Goal: Transaction & Acquisition: Purchase product/service

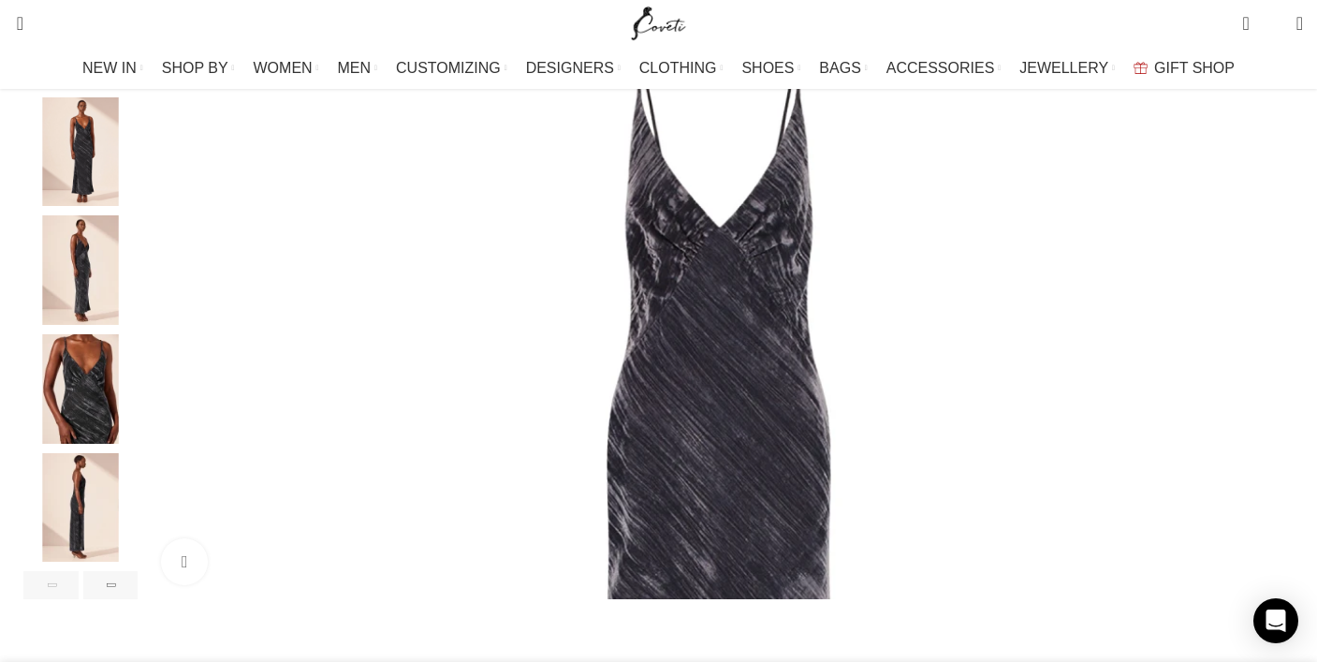
scroll to position [378, 0]
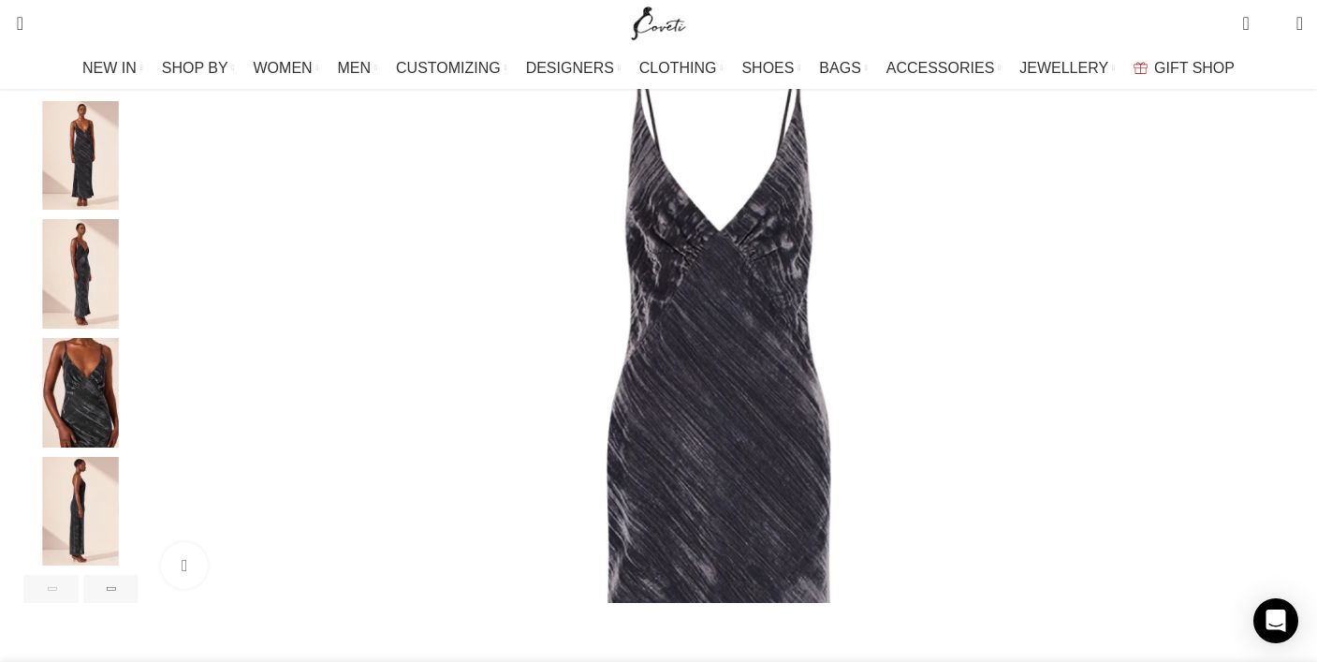
select select "6-uk"
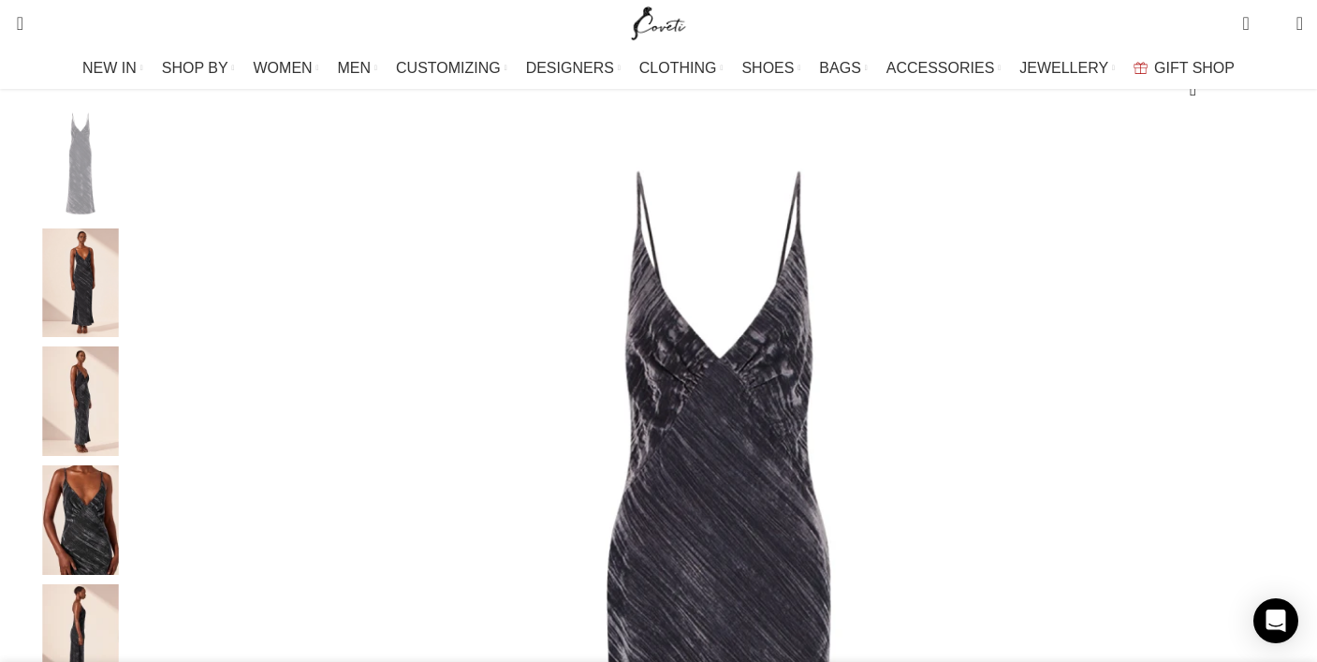
scroll to position [237, 0]
click at [136, 565] on img "4 / 6" at bounding box center [80, 522] width 114 height 109
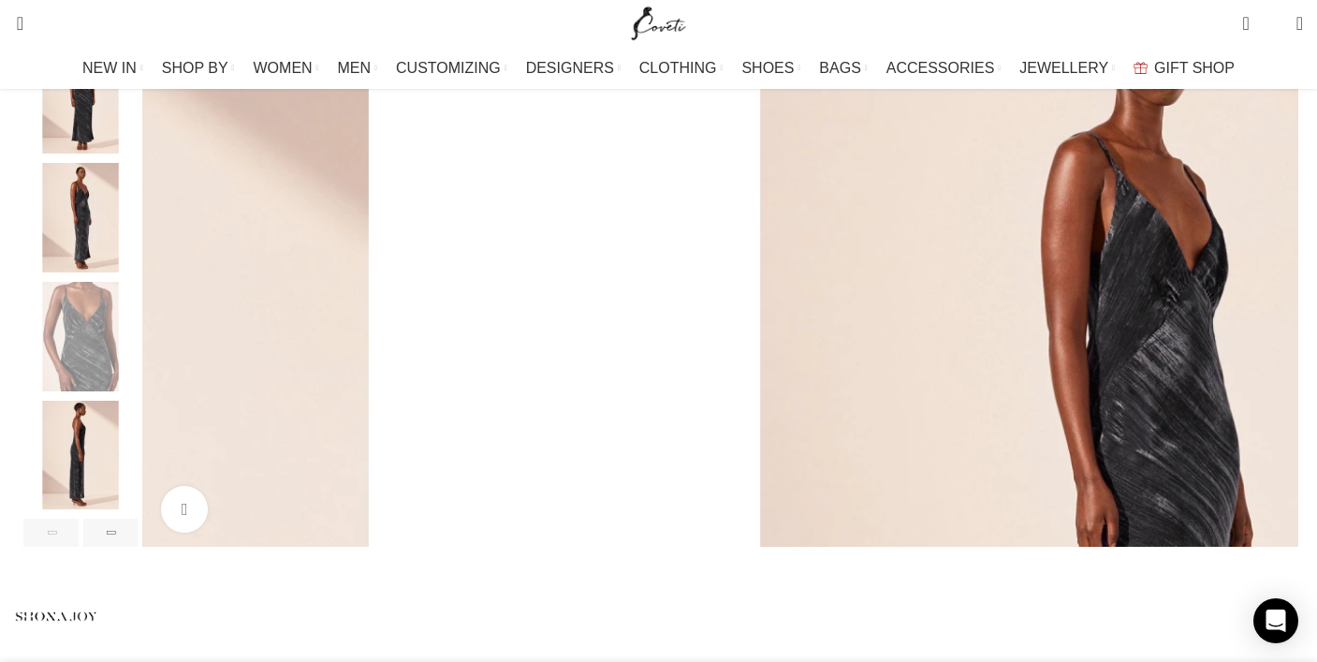
scroll to position [426, 0]
click at [79, 544] on div "Previous slide" at bounding box center [50, 530] width 55 height 28
click at [138, 507] on img "5 / 6" at bounding box center [80, 452] width 114 height 109
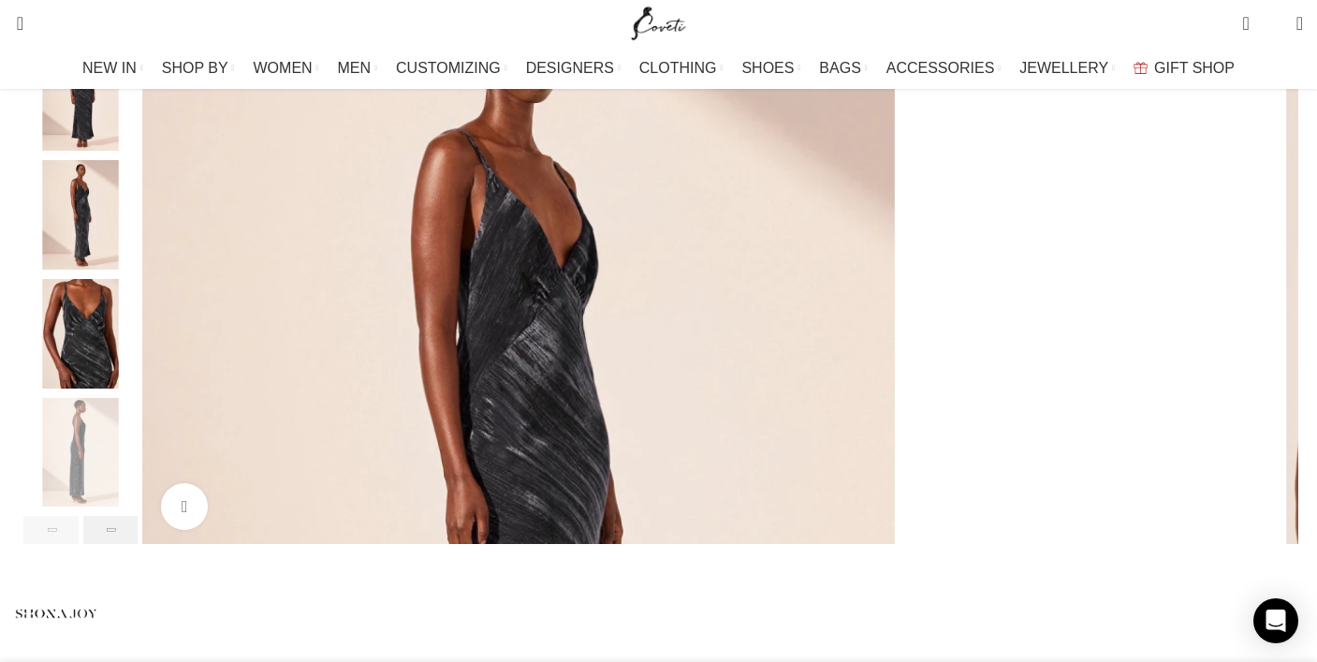
click at [138, 544] on div "Next slide" at bounding box center [110, 530] width 55 height 28
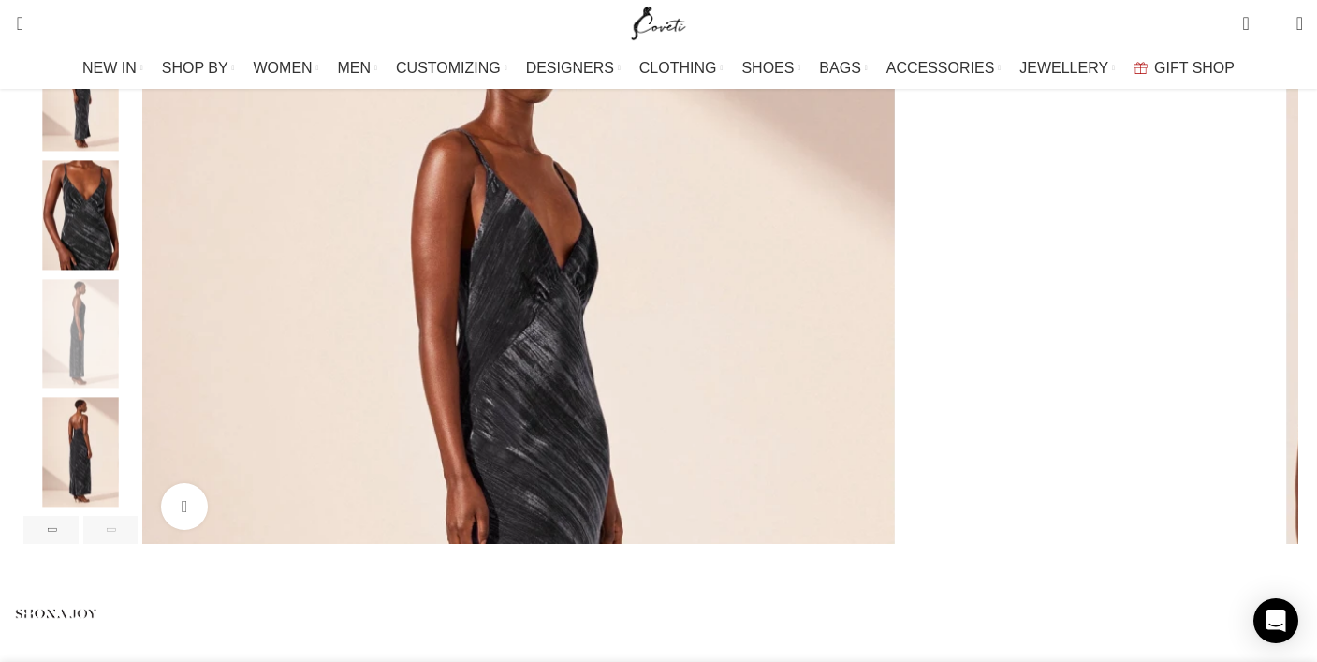
scroll to position [0, 197]
click at [138, 544] on div "Next slide" at bounding box center [110, 530] width 55 height 28
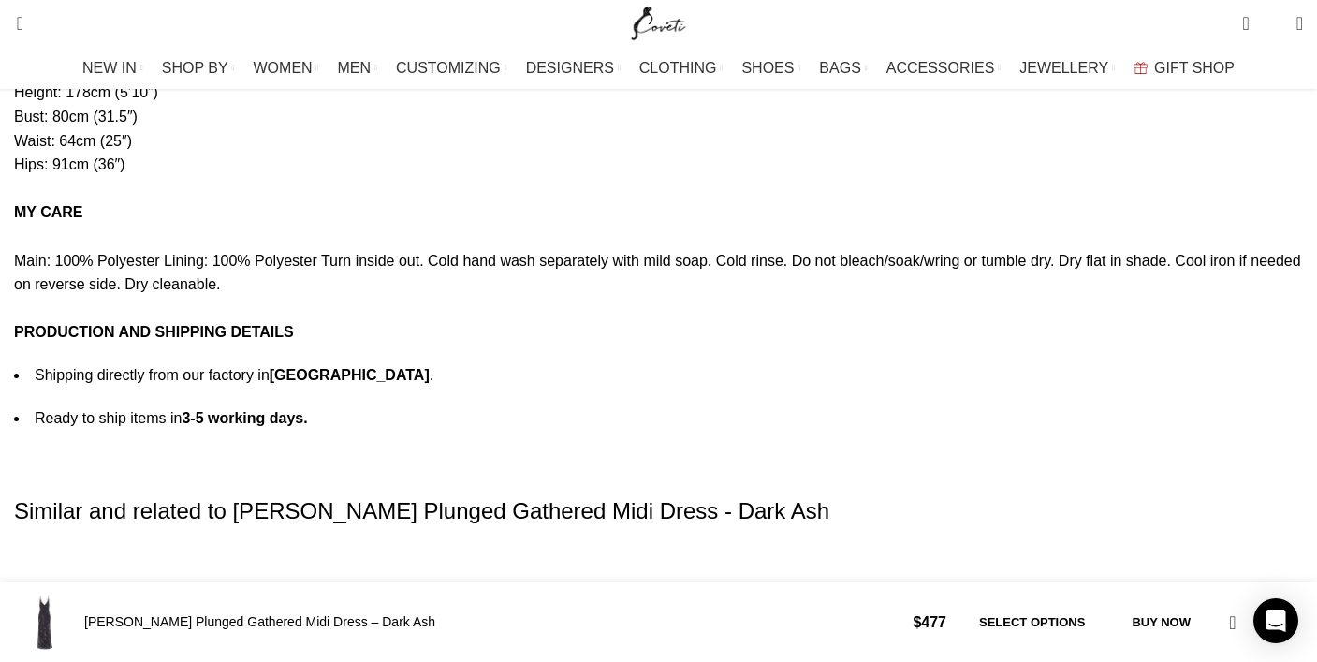
scroll to position [3475, 0]
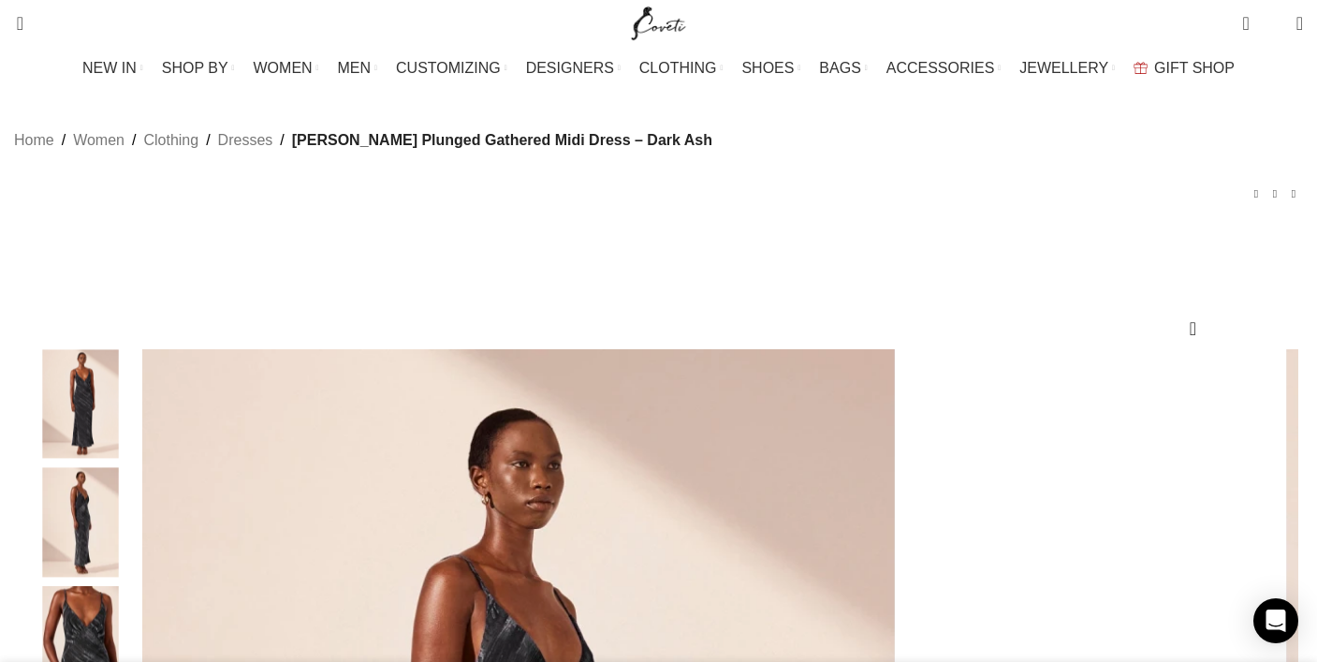
scroll to position [0, 590]
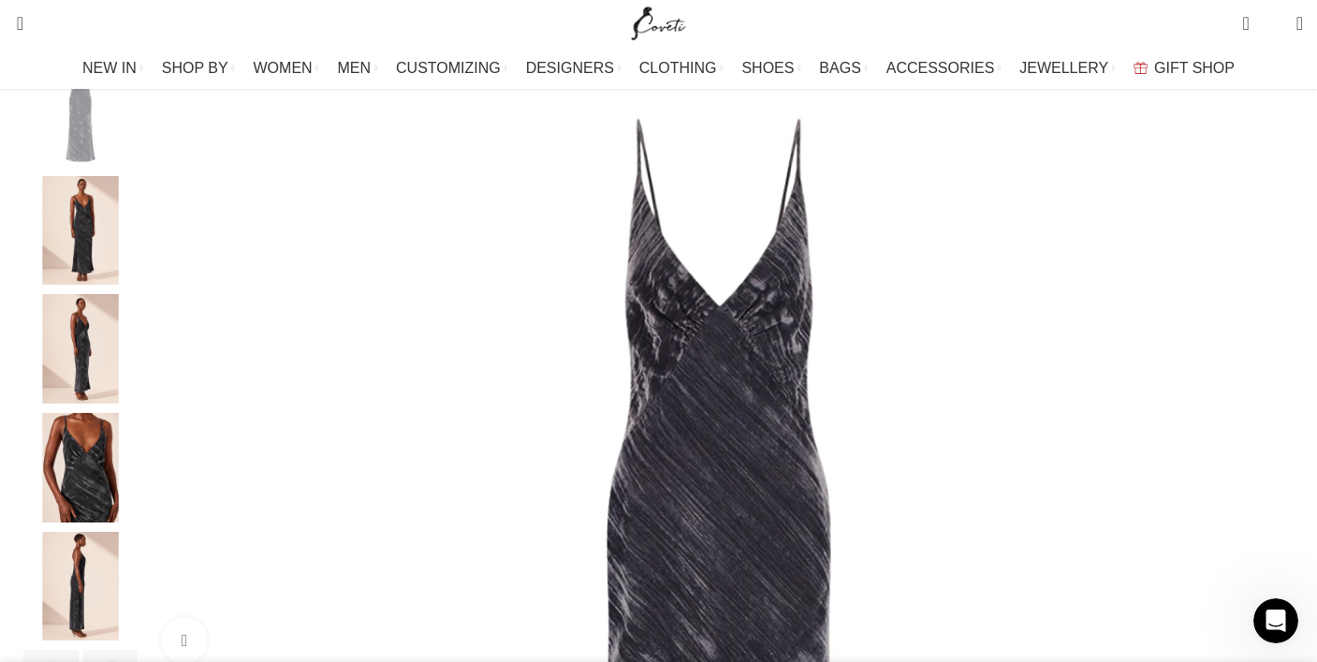
scroll to position [0, 788]
click at [138, 240] on img "2 / 6" at bounding box center [80, 230] width 114 height 109
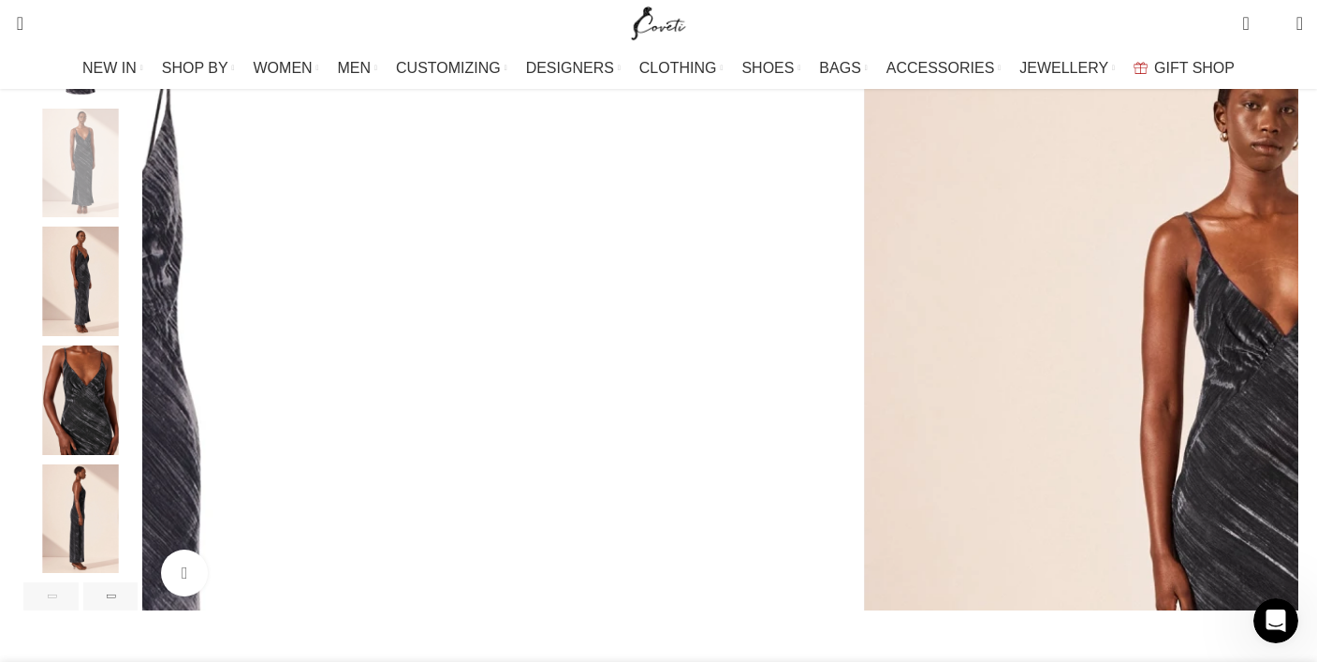
scroll to position [363, 0]
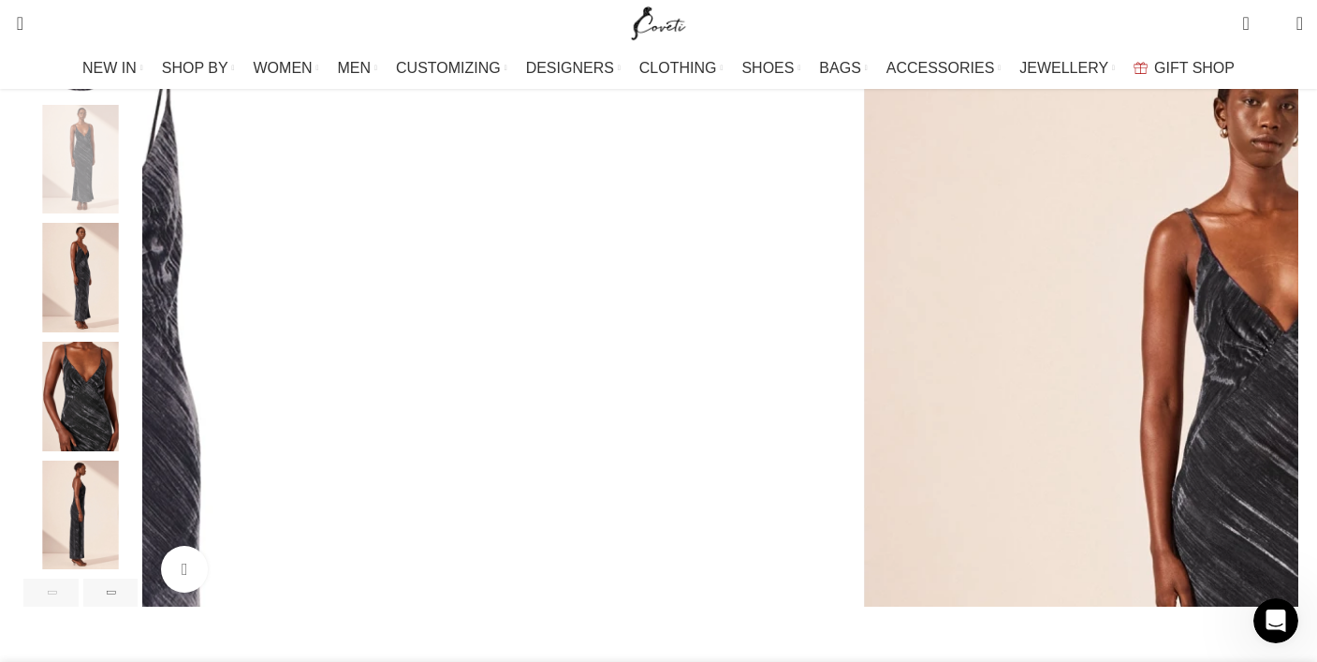
click at [138, 332] on img "3 / 6" at bounding box center [80, 277] width 114 height 109
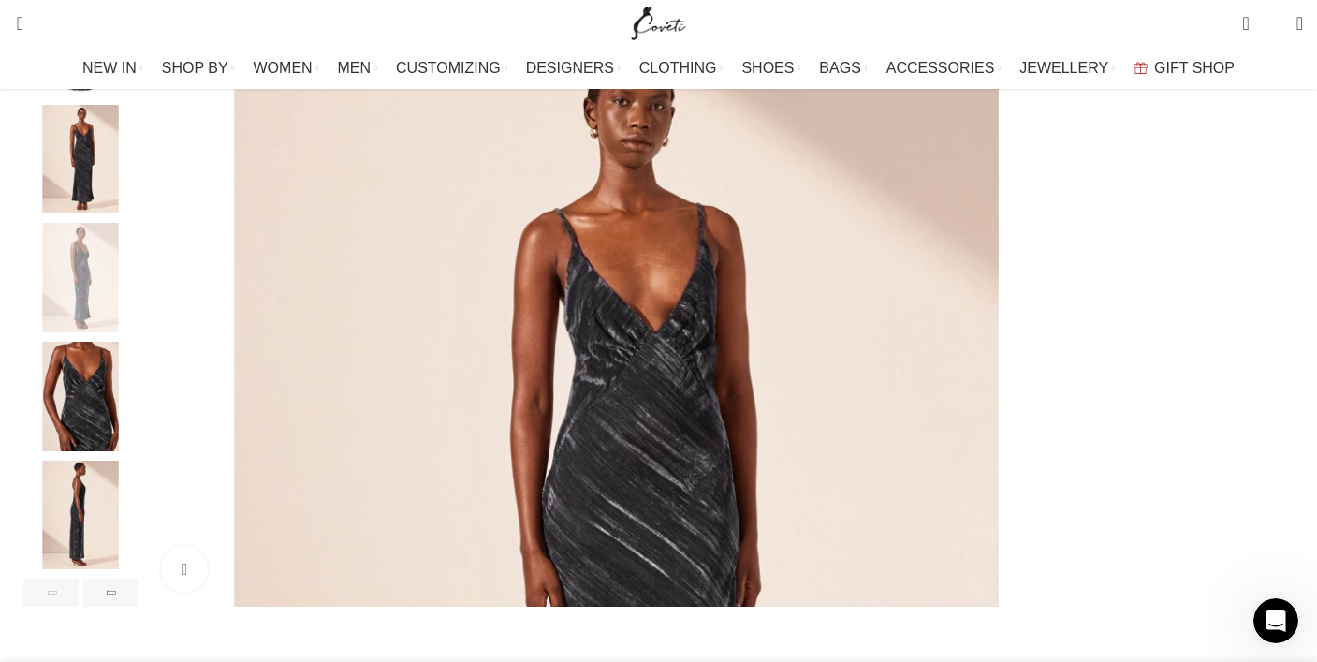
click at [138, 412] on img "4 / 6" at bounding box center [80, 396] width 114 height 109
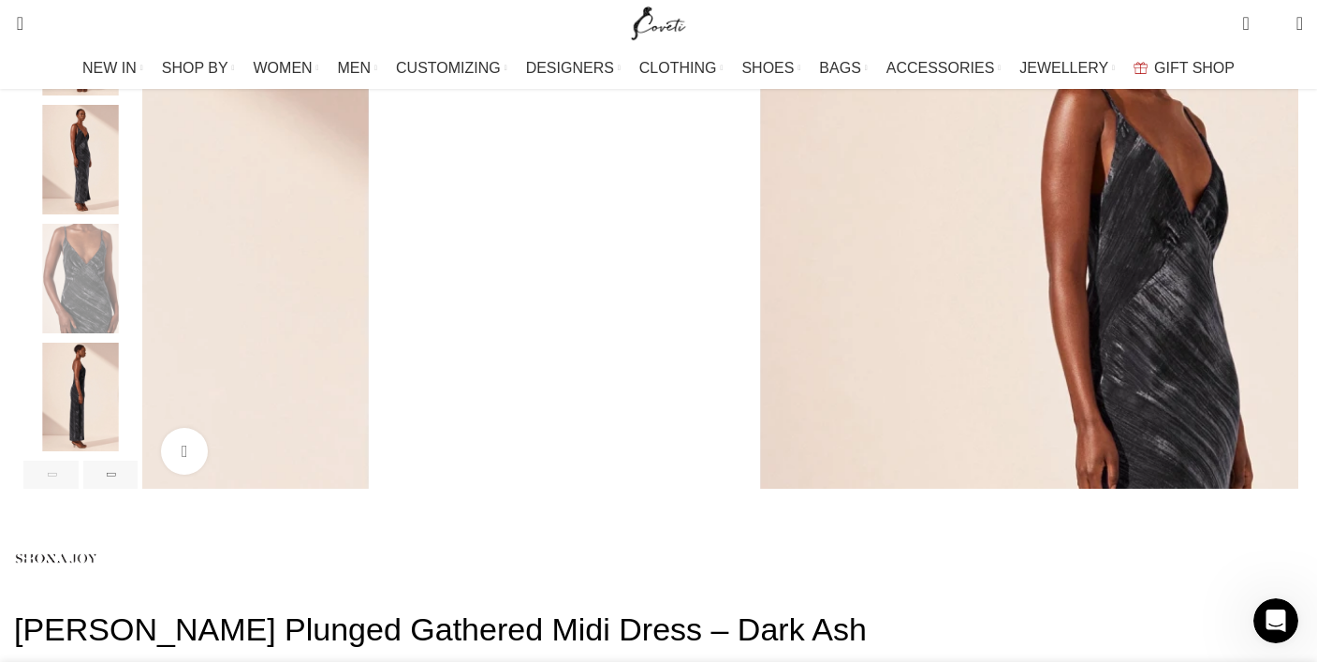
scroll to position [495, 0]
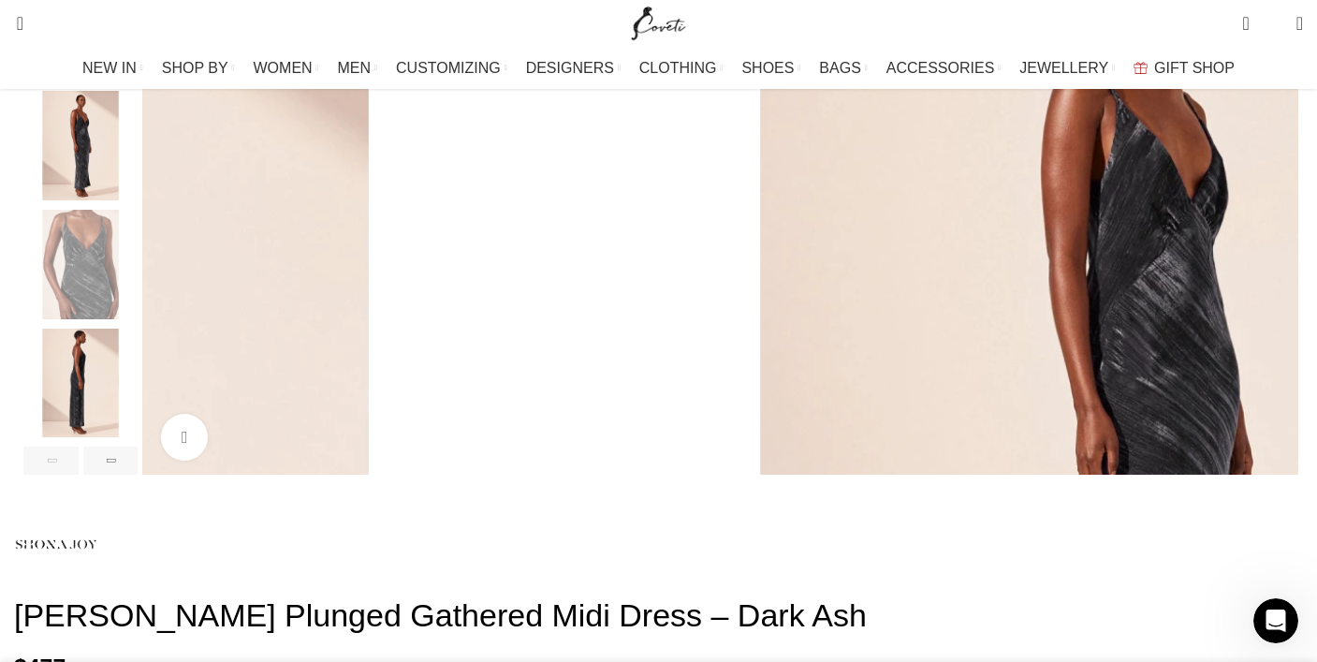
click at [138, 412] on img "5 / 6" at bounding box center [80, 382] width 114 height 109
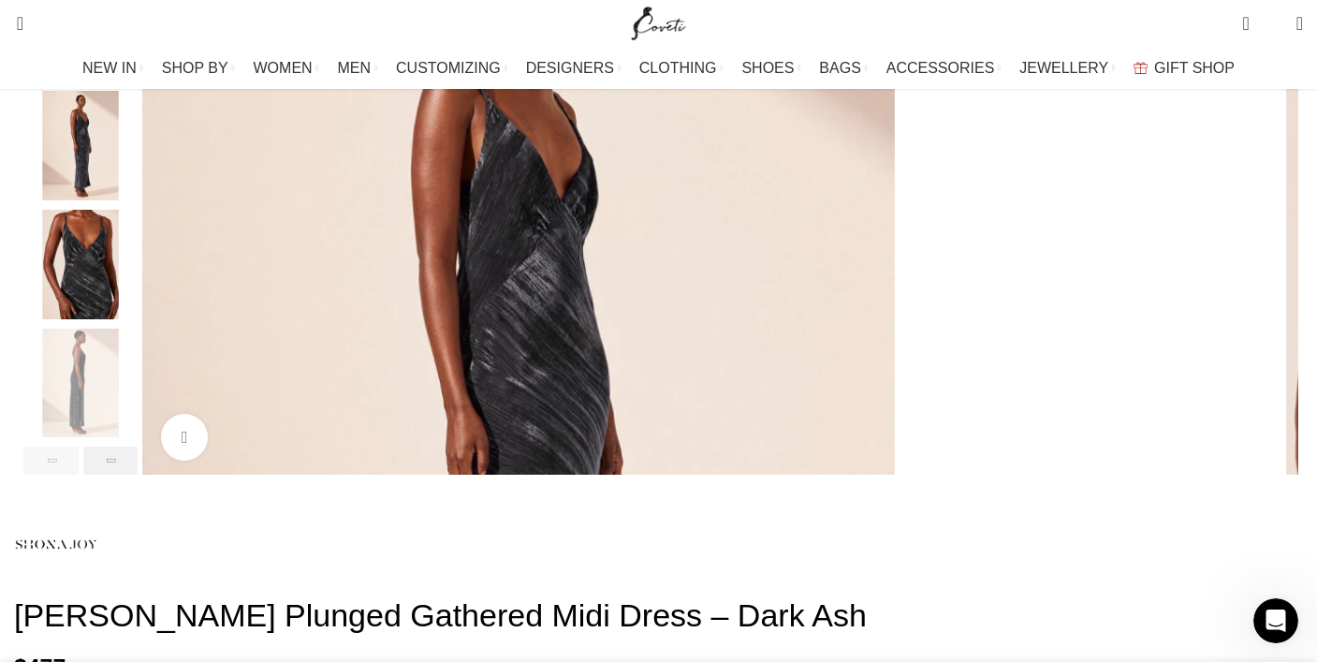
click at [138, 474] on div "Next slide" at bounding box center [110, 460] width 55 height 28
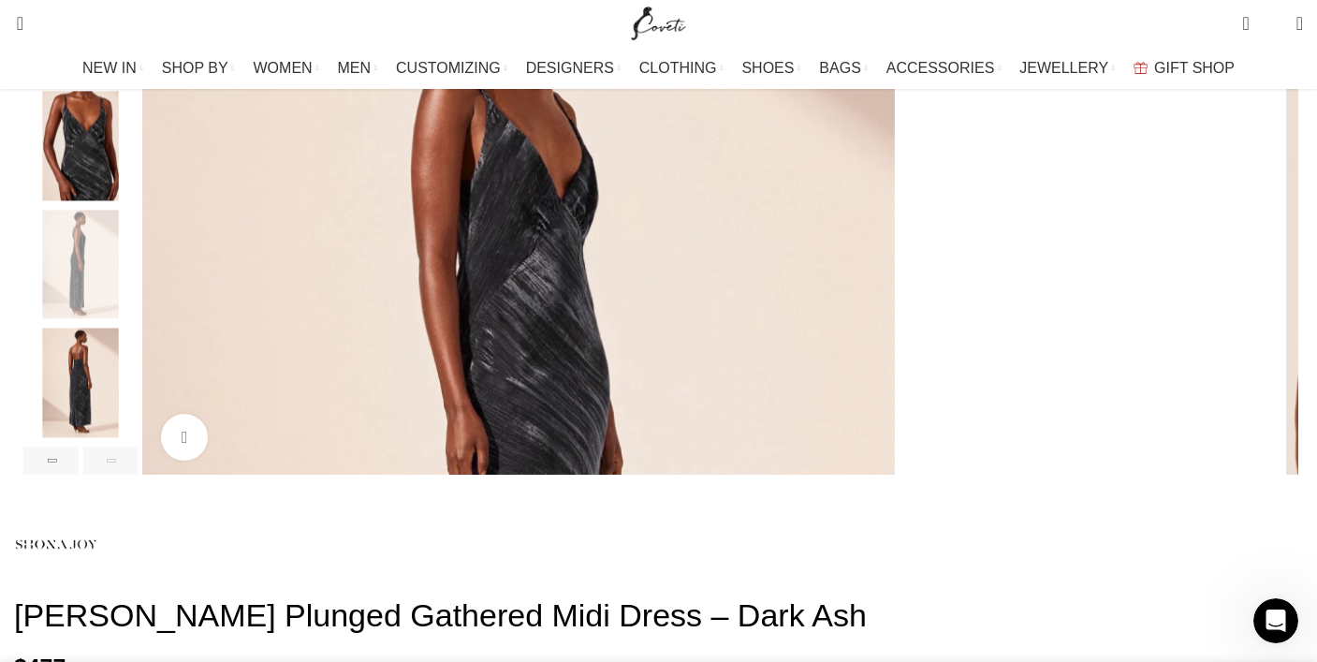
scroll to position [327, 0]
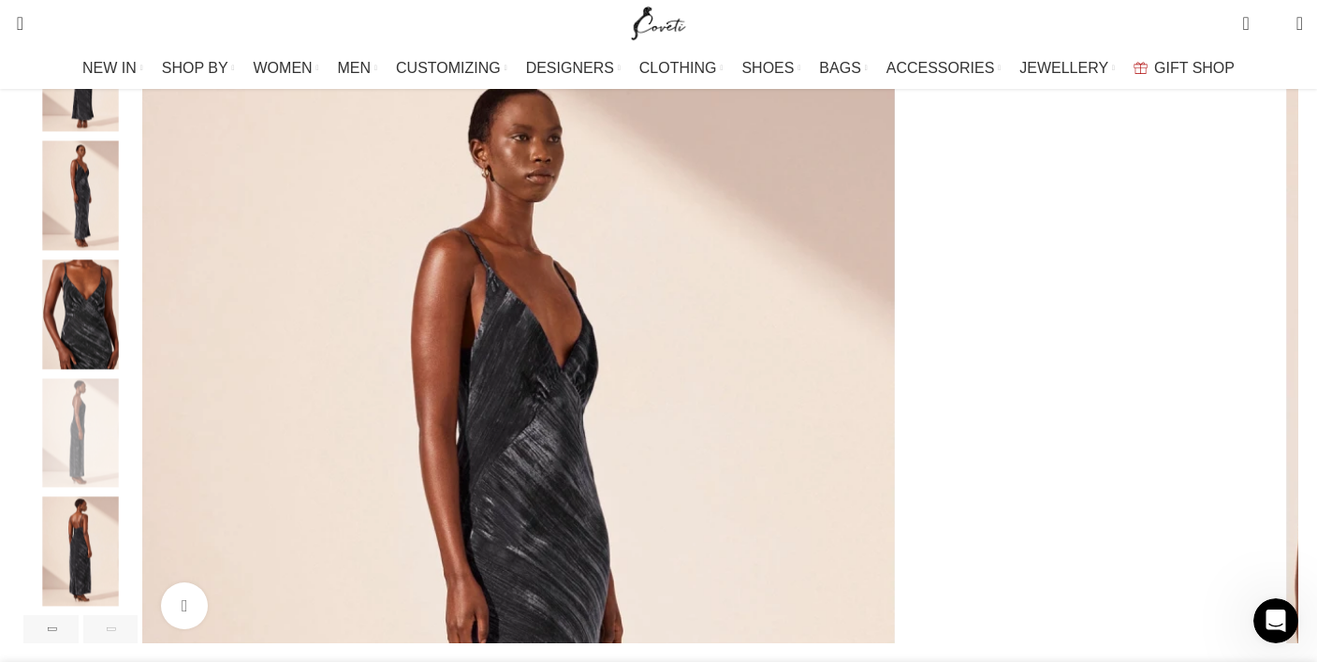
click at [138, 449] on img "5 / 6" at bounding box center [80, 432] width 114 height 109
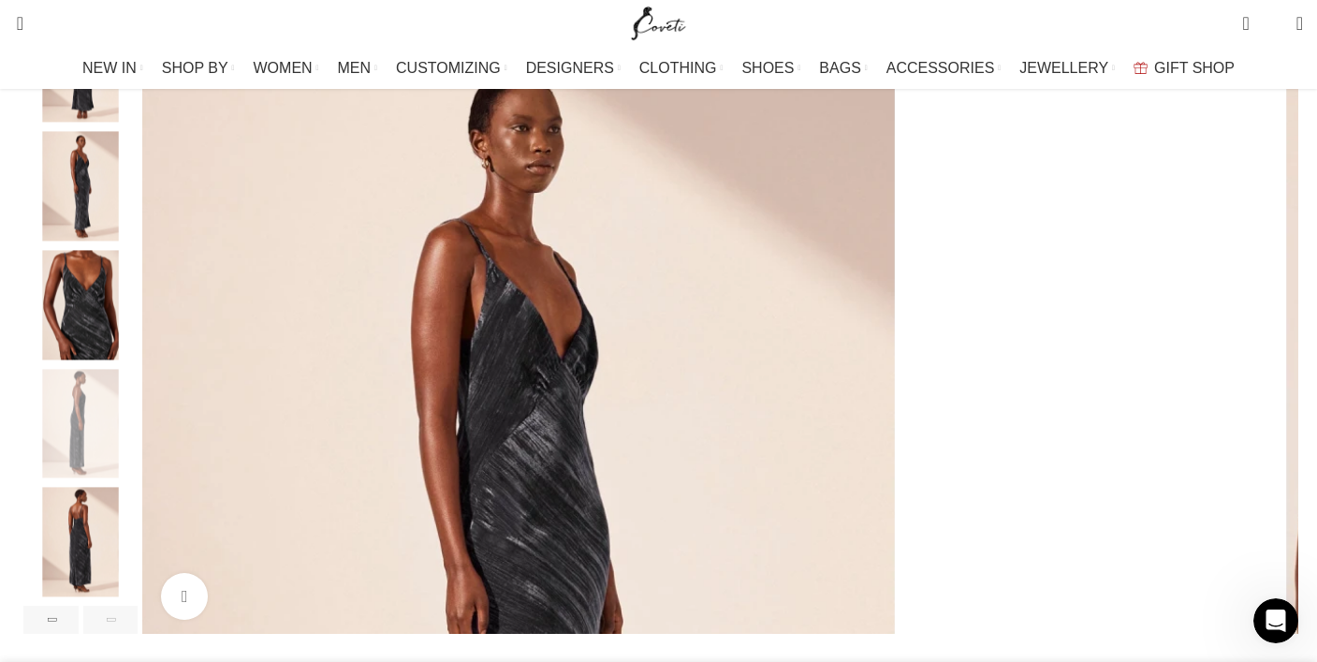
scroll to position [433, 0]
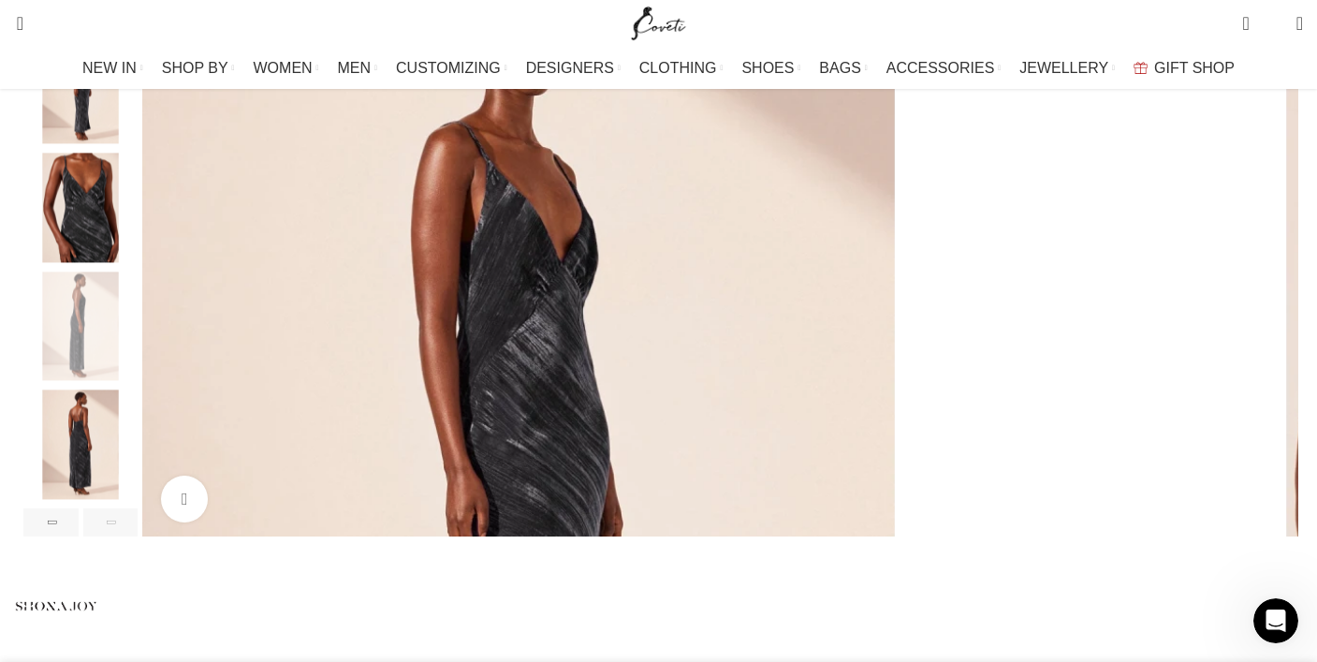
click at [138, 477] on img "6 / 6" at bounding box center [80, 444] width 114 height 109
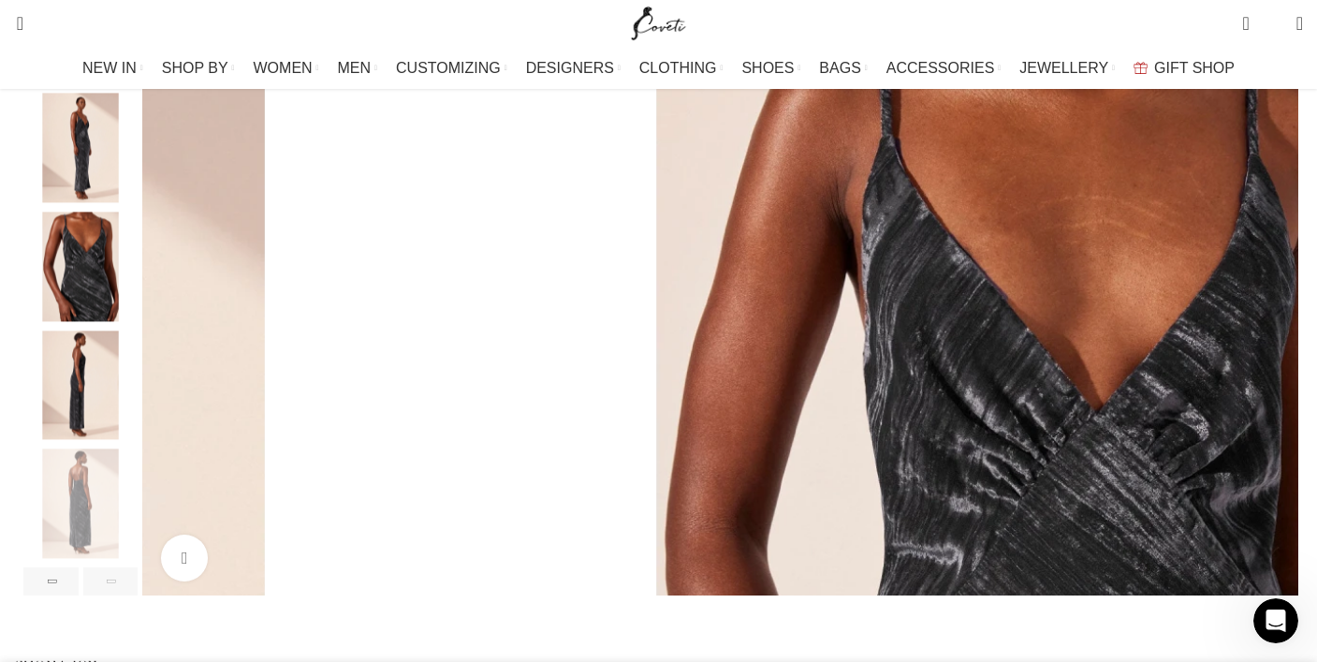
scroll to position [419, 0]
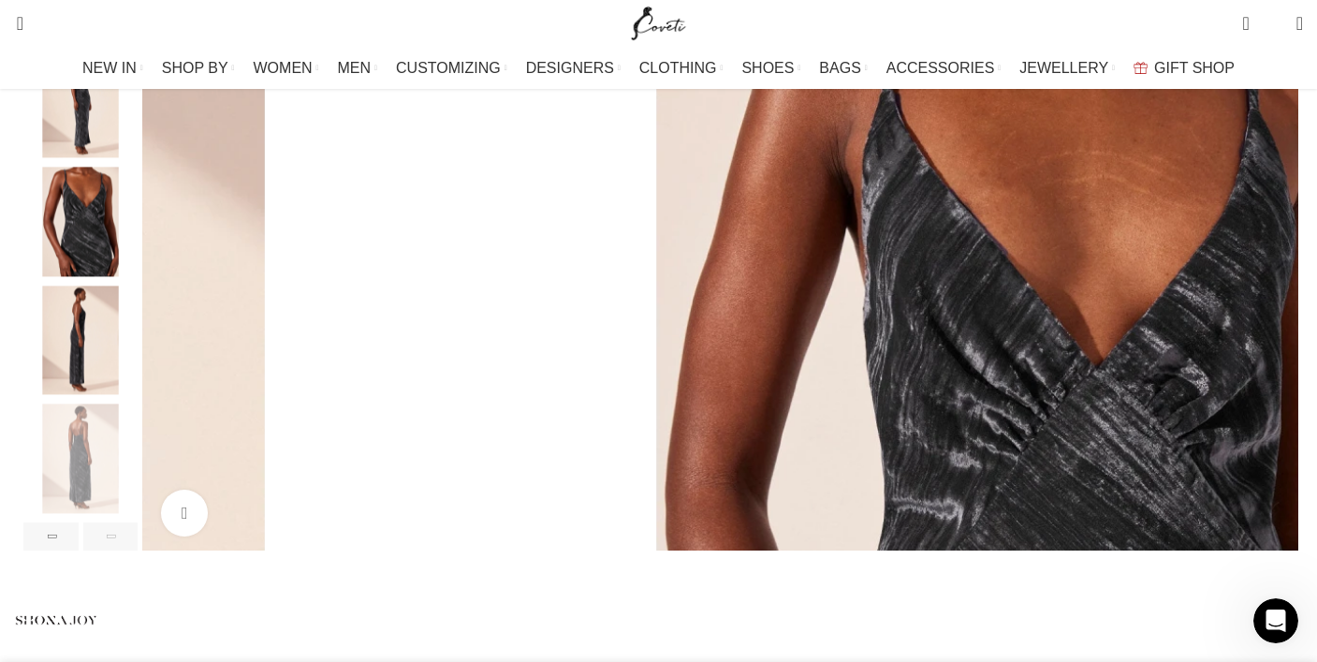
click at [138, 550] on div "Next slide" at bounding box center [110, 536] width 55 height 28
click at [79, 550] on div "Previous slide" at bounding box center [50, 536] width 55 height 28
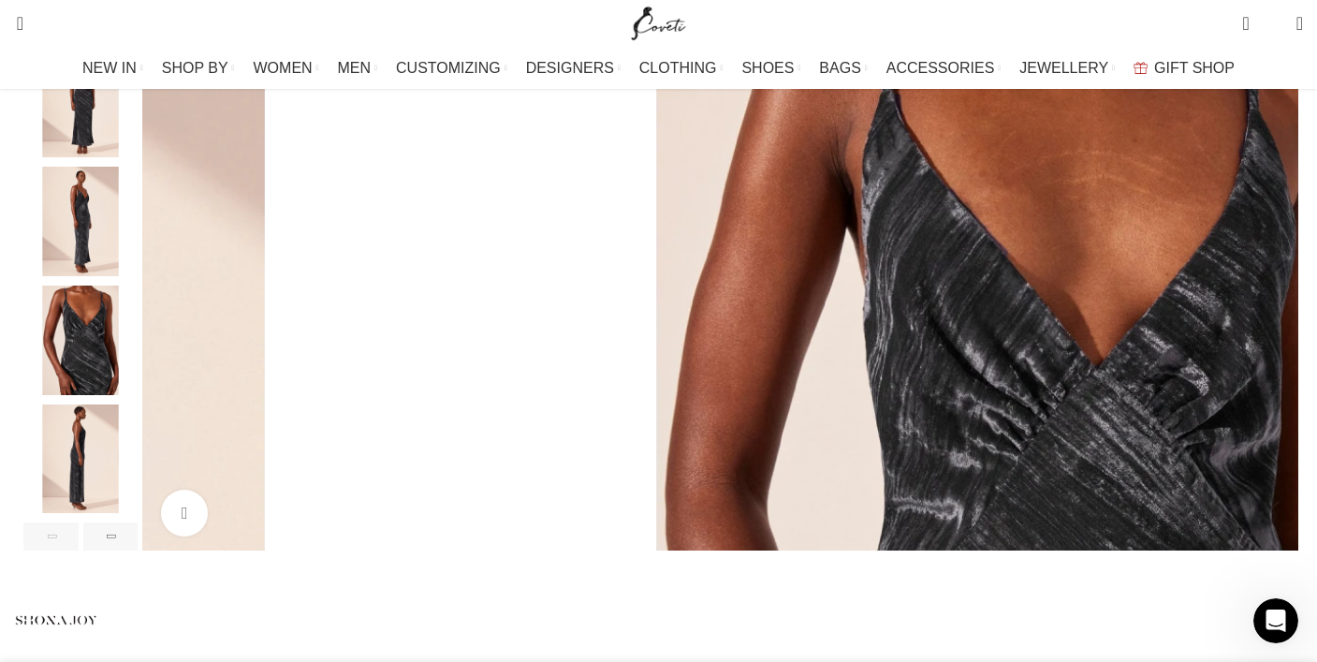
click at [138, 364] on img "4 / 6" at bounding box center [80, 339] width 114 height 109
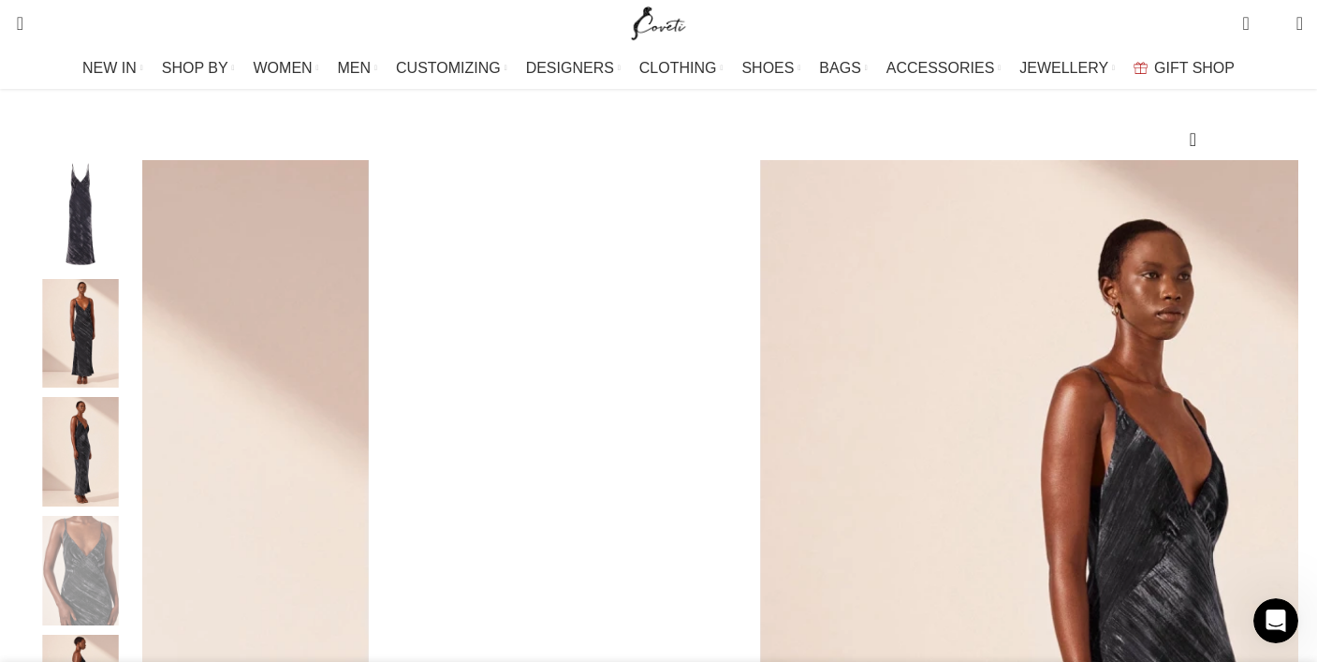
scroll to position [139, 0]
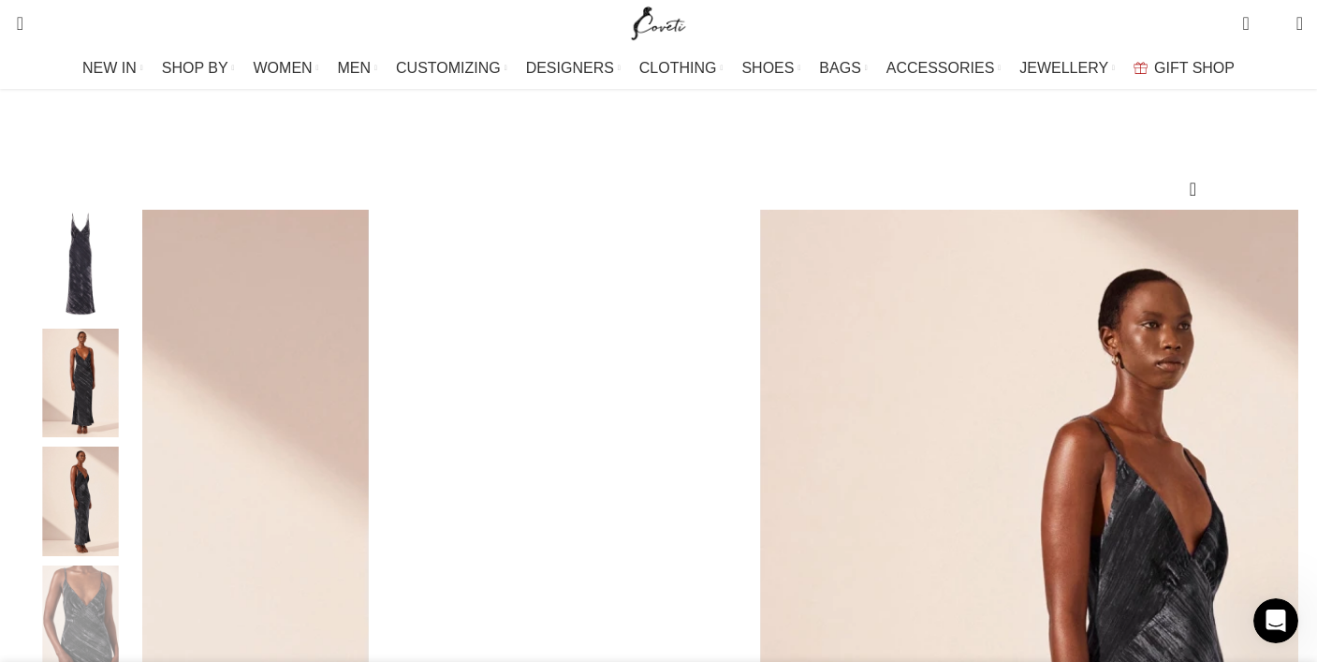
click at [138, 384] on img "2 / 6" at bounding box center [80, 382] width 114 height 109
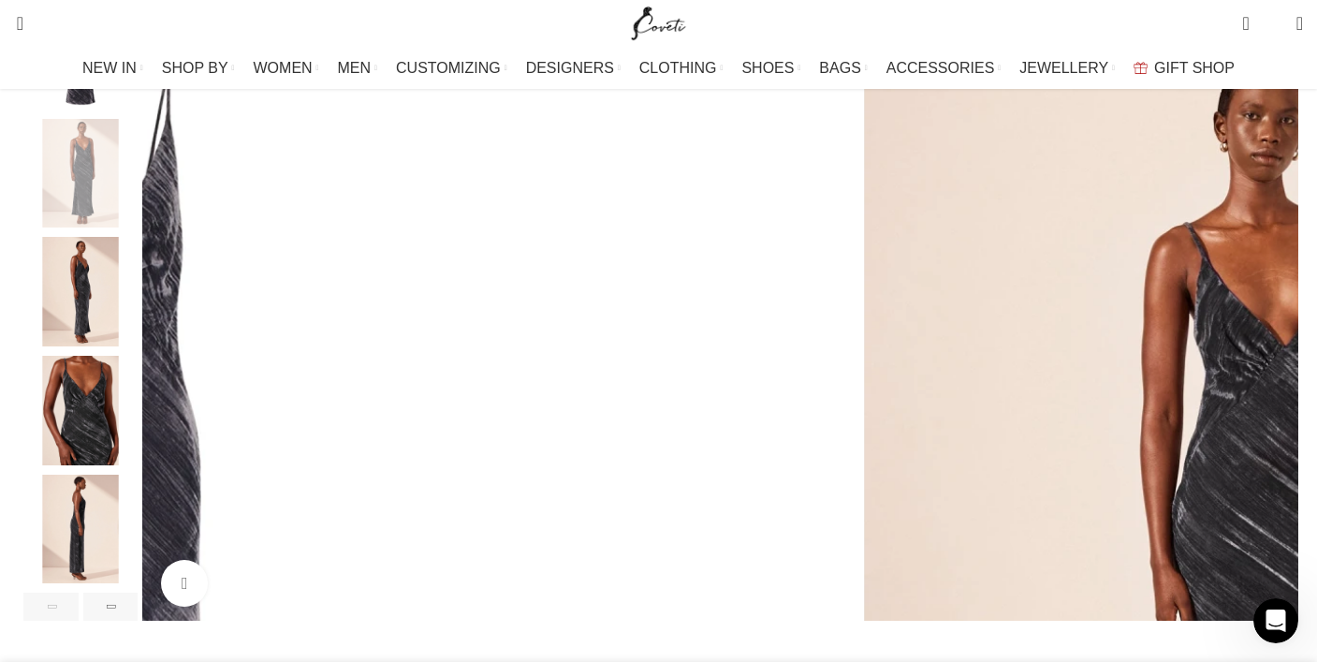
scroll to position [0, 1182]
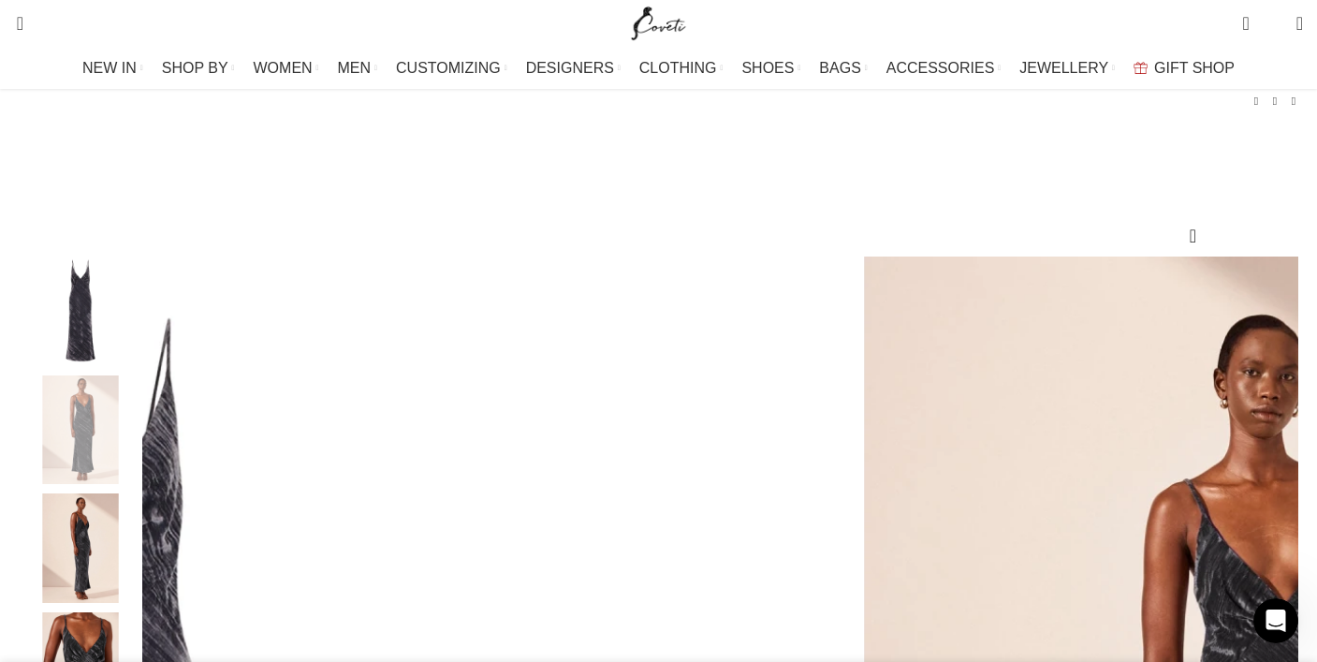
click at [138, 326] on img "1 / 6" at bounding box center [80, 310] width 114 height 109
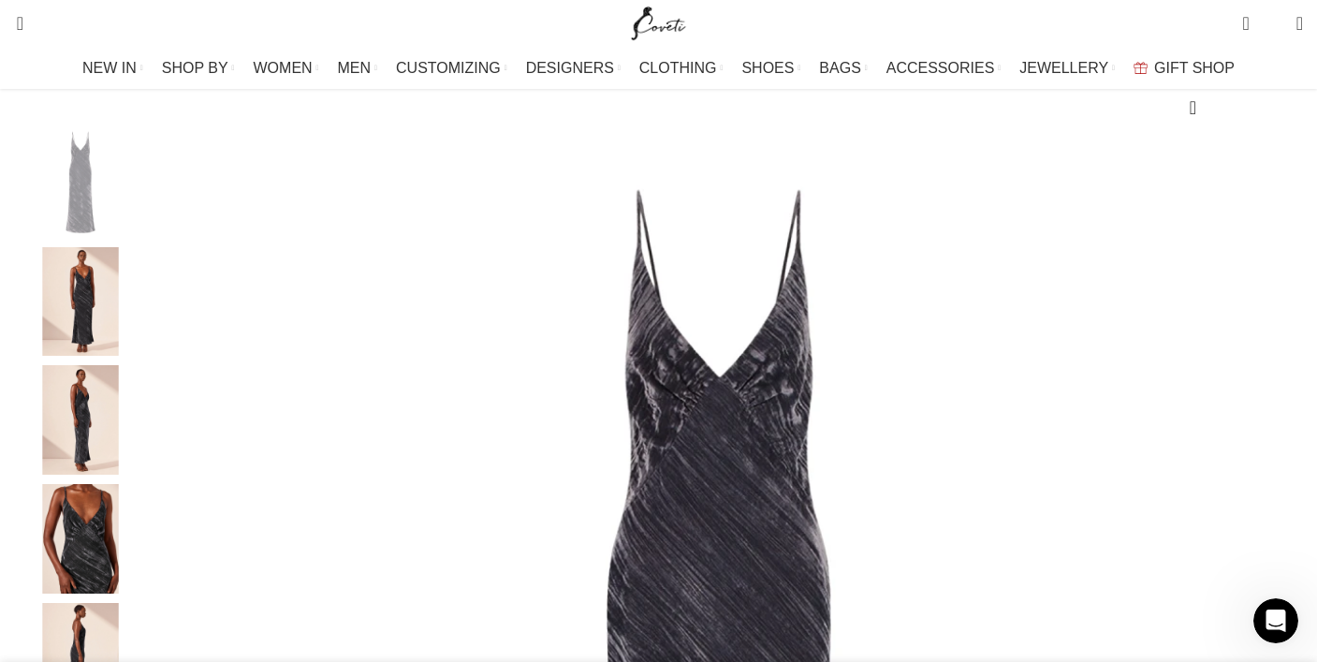
scroll to position [0, 1378]
click at [138, 328] on img "2 / 6" at bounding box center [80, 301] width 114 height 109
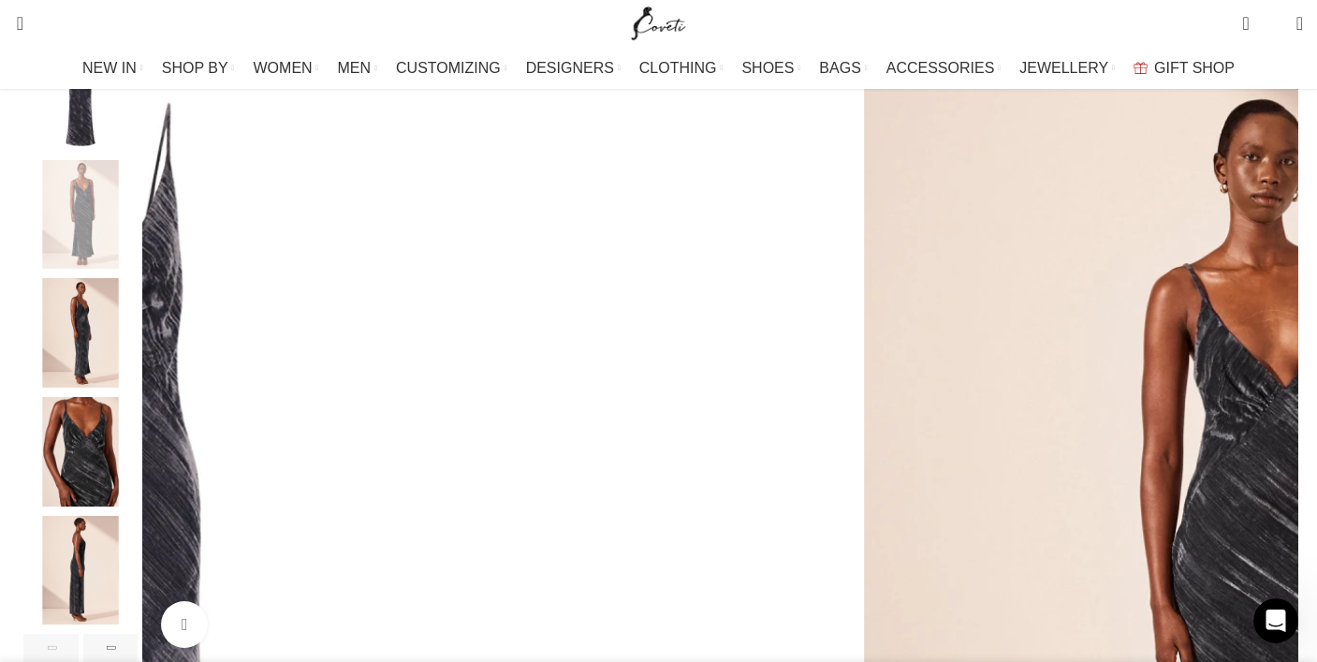
scroll to position [310, 0]
click at [138, 480] on img "4 / 6" at bounding box center [80, 449] width 114 height 109
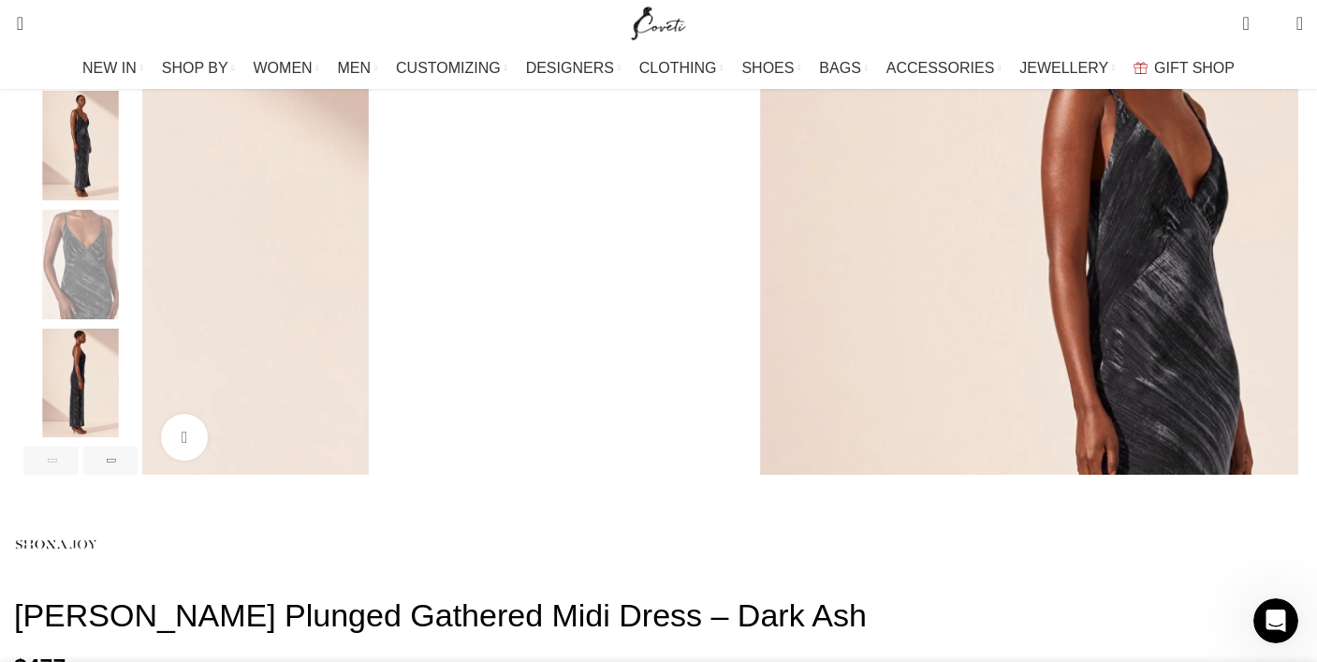
scroll to position [496, 0]
click at [138, 405] on img "5 / 6" at bounding box center [80, 382] width 114 height 109
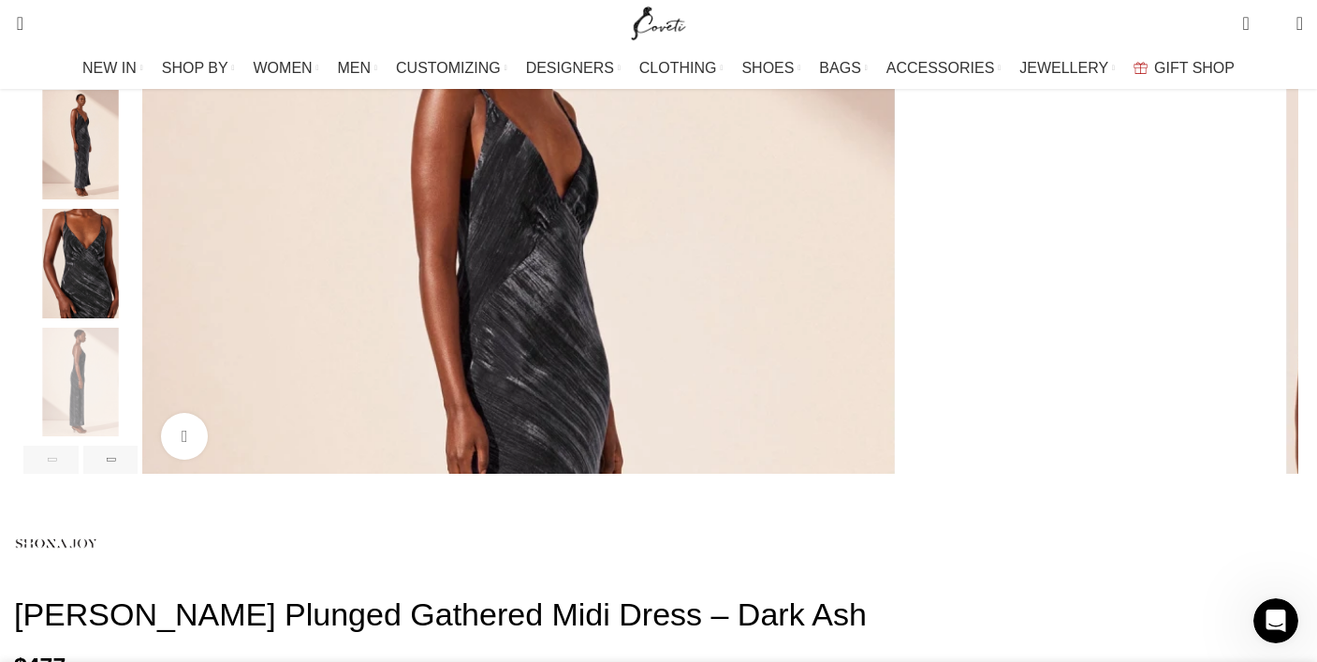
click at [138, 446] on div "5 / 6" at bounding box center [80, 387] width 114 height 119
click at [138, 474] on div "Next slide" at bounding box center [110, 459] width 55 height 28
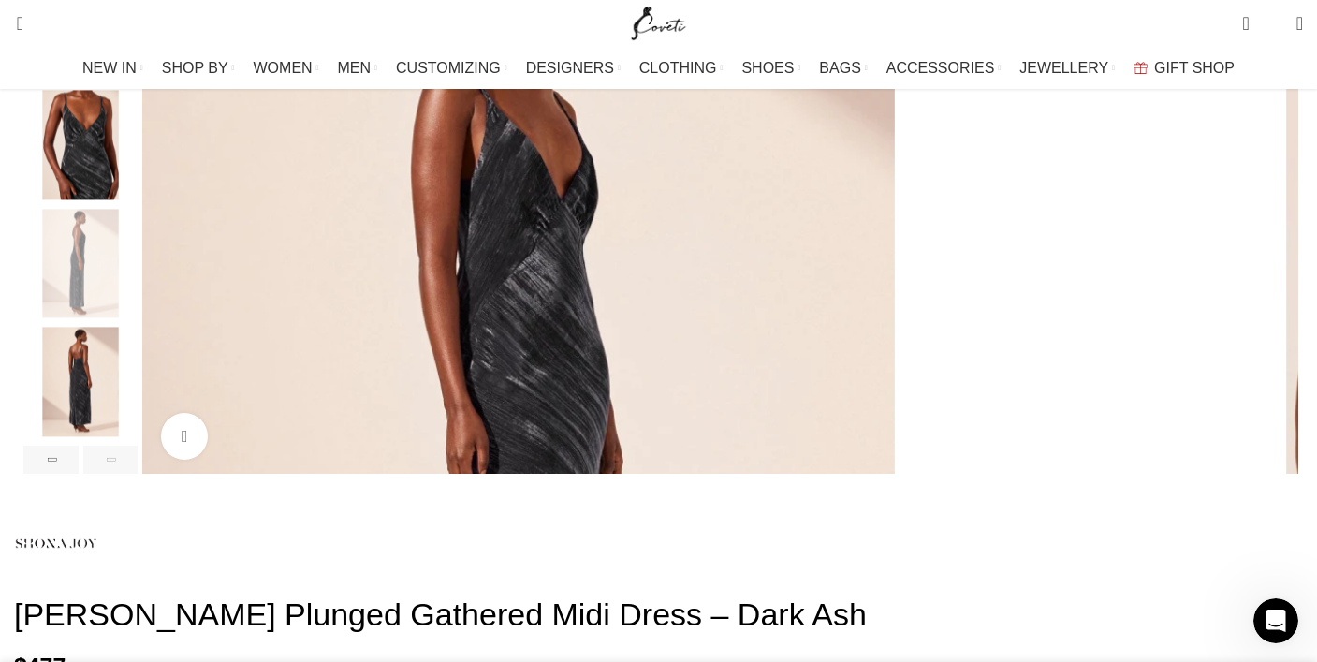
click at [138, 437] on img "6 / 6" at bounding box center [80, 382] width 114 height 109
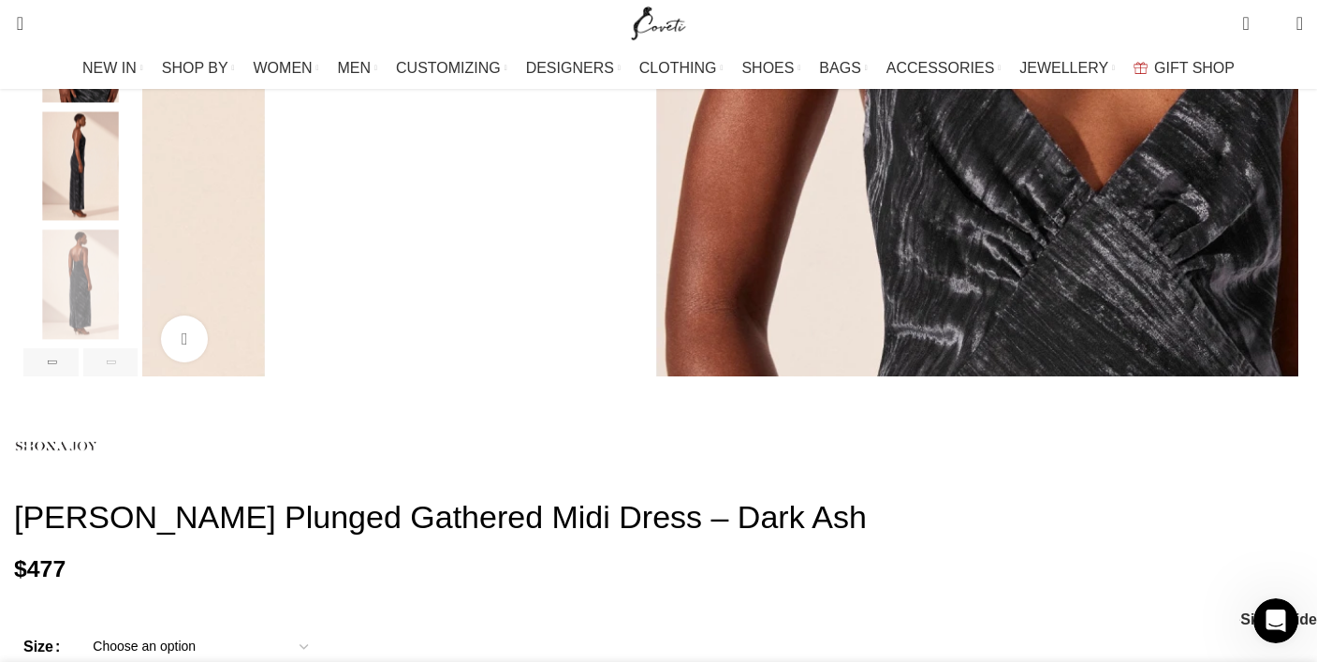
scroll to position [617, 0]
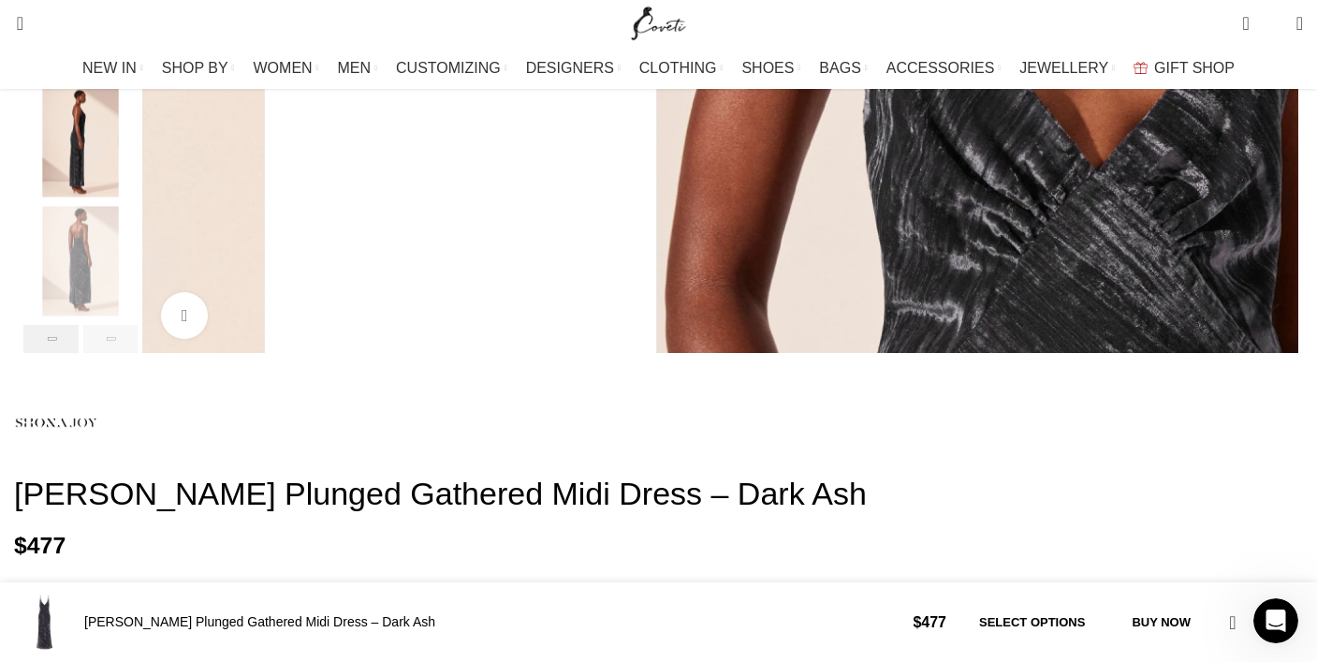
click at [79, 353] on div "Previous slide" at bounding box center [50, 339] width 55 height 28
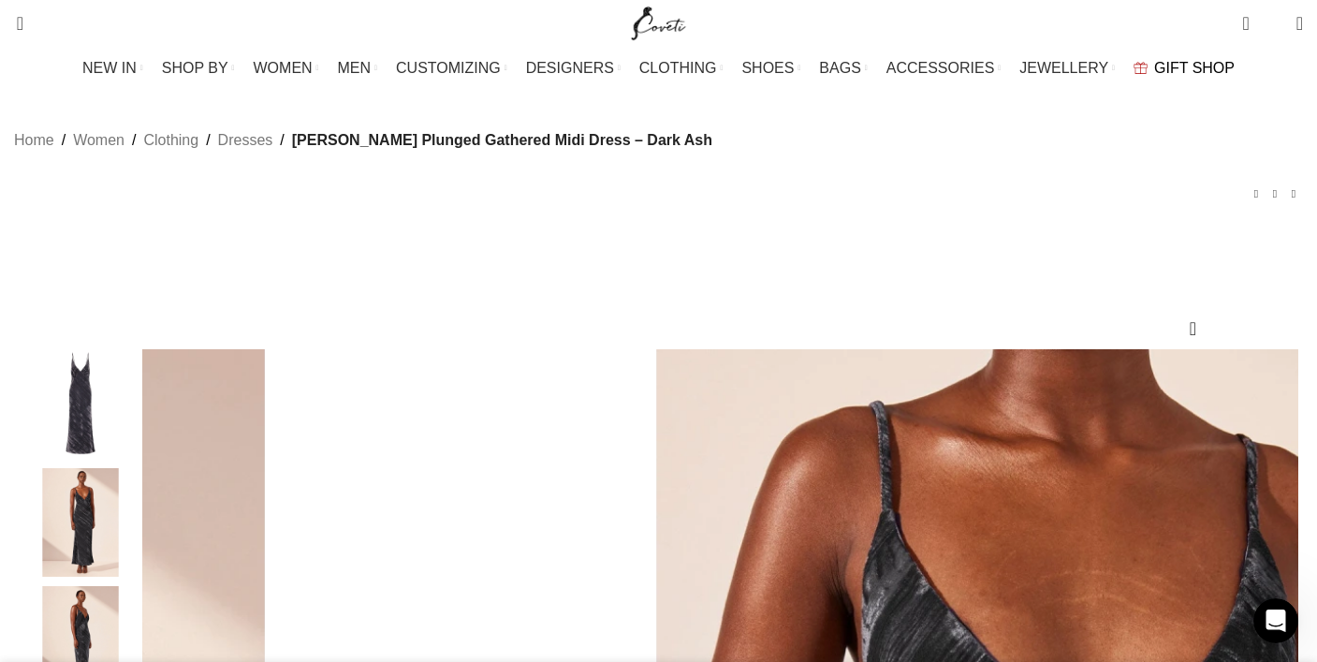
scroll to position [0, 2364]
